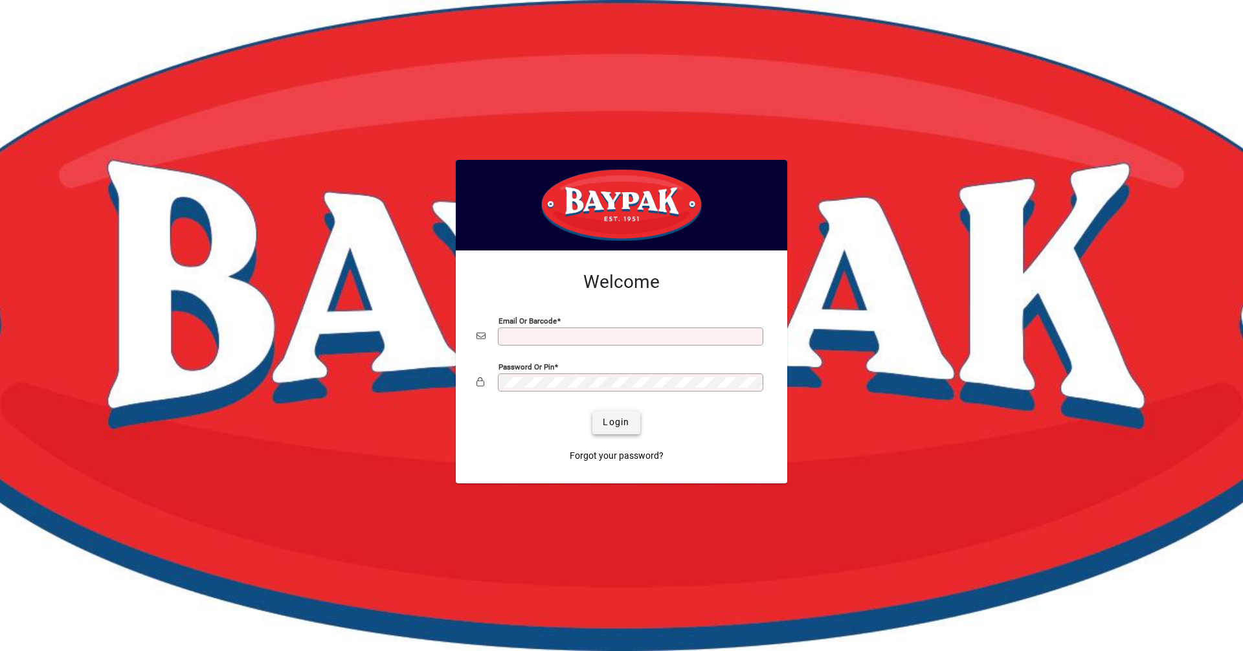
type input "**********"
click at [618, 423] on span "Login" at bounding box center [616, 423] width 27 height 14
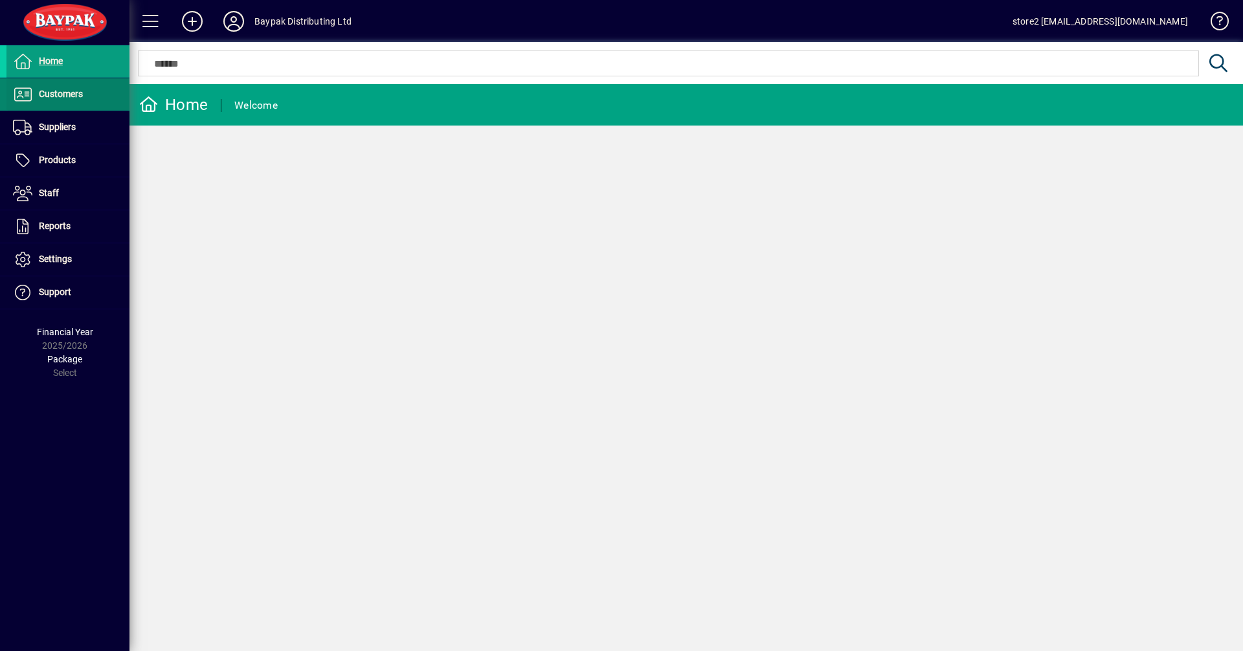
click at [53, 103] on span at bounding box center [67, 94] width 123 height 31
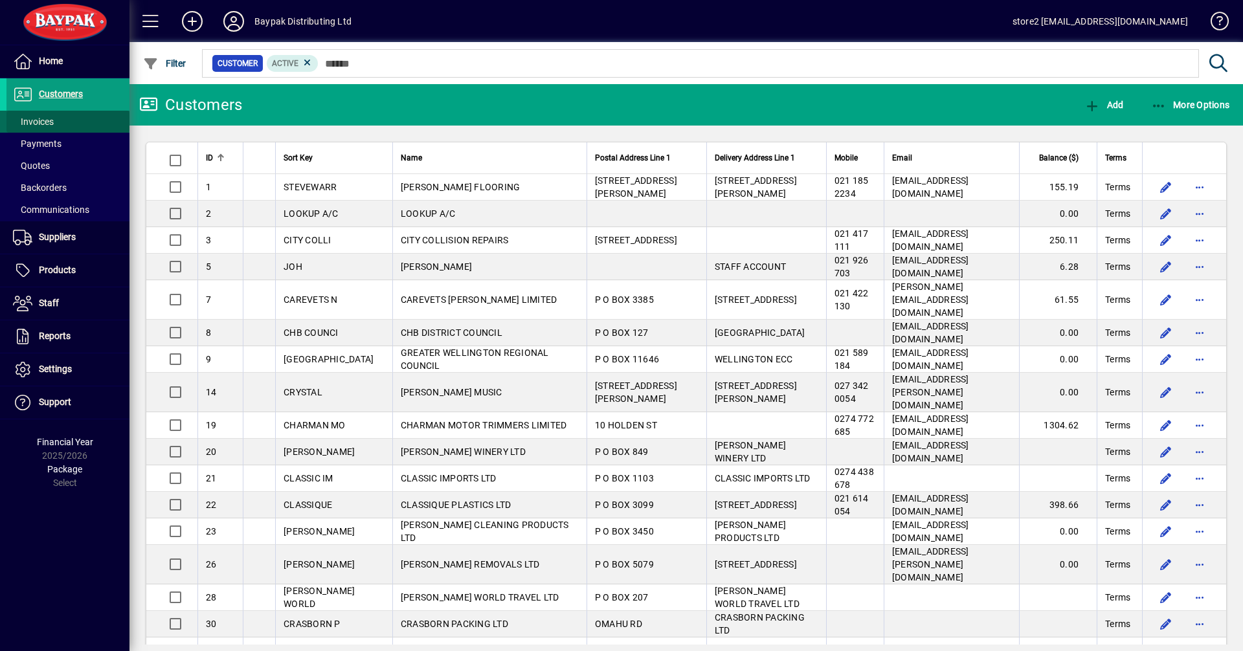
click at [41, 121] on span "Invoices" at bounding box center [33, 122] width 41 height 10
